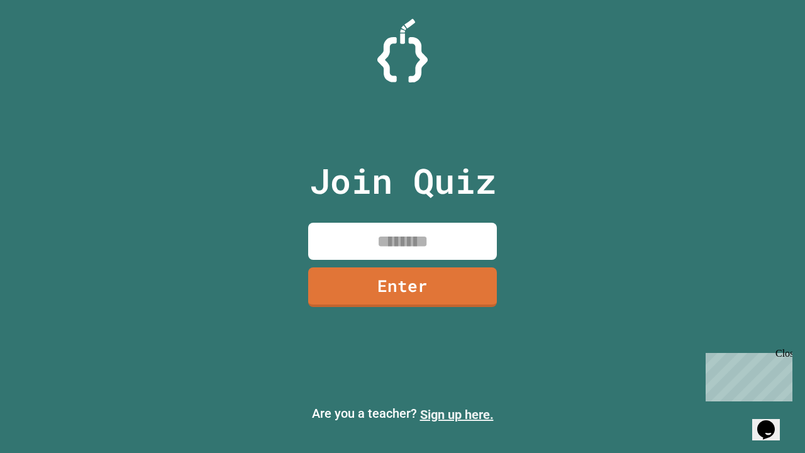
click at [456, 414] on link "Sign up here." at bounding box center [457, 414] width 74 height 15
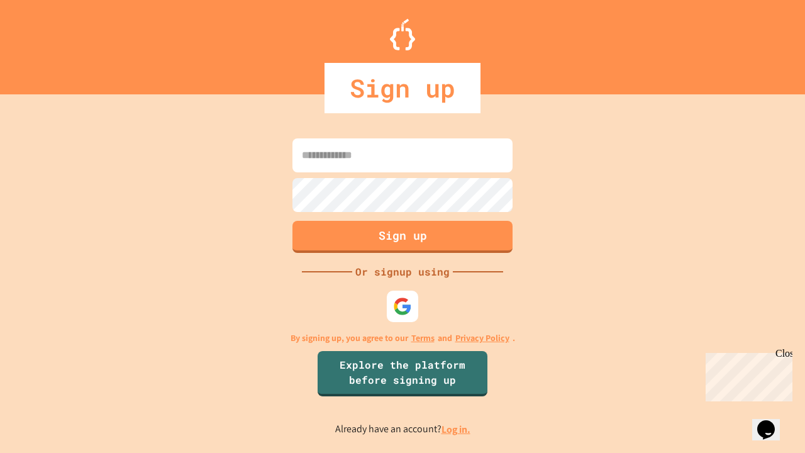
click at [456, 429] on link "Log in." at bounding box center [455, 428] width 29 height 13
